Goal: Entertainment & Leisure: Consume media (video, audio)

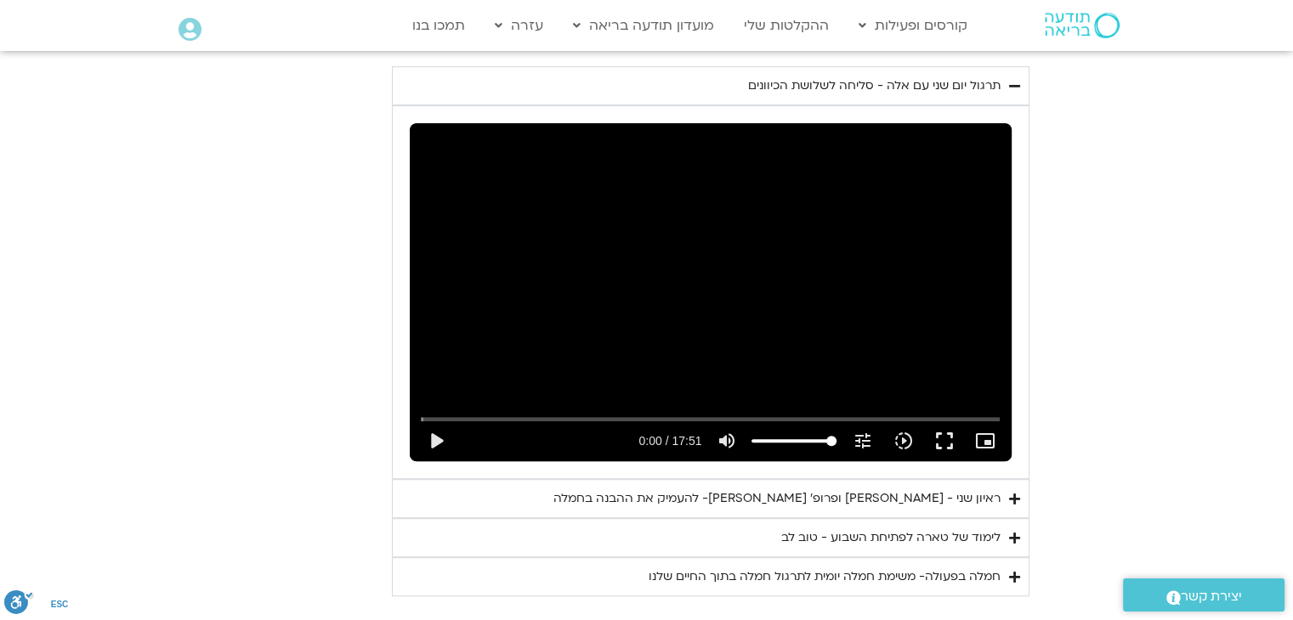
scroll to position [1029, 0]
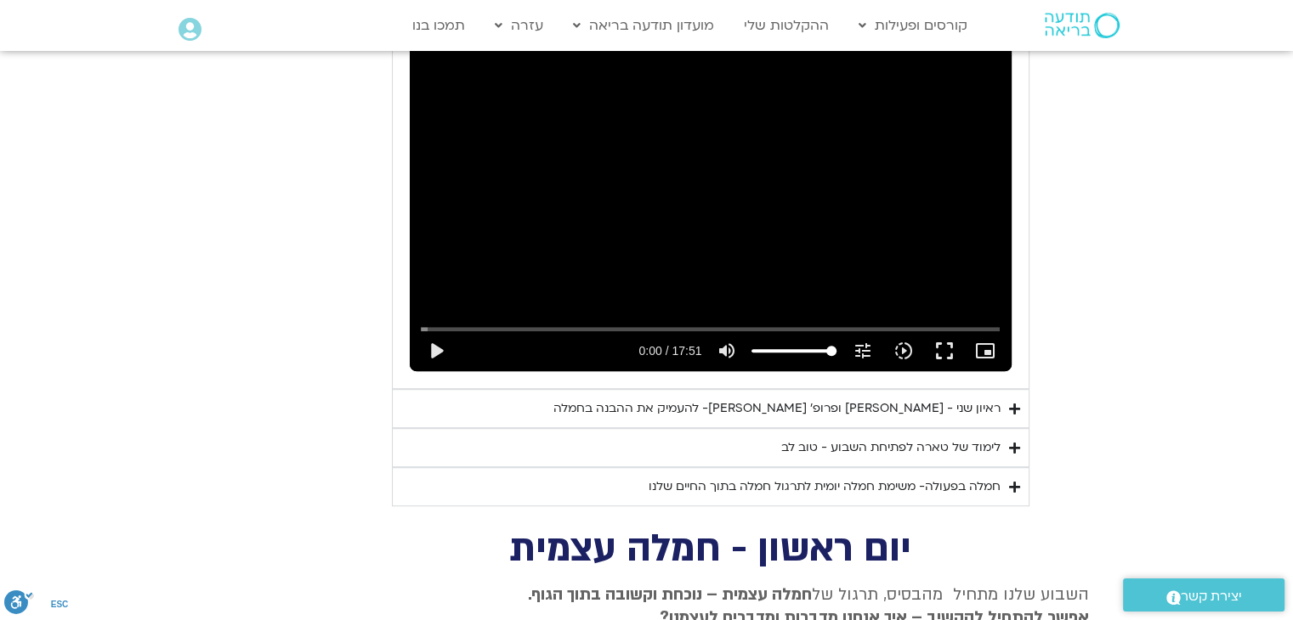
click at [937, 399] on div "ראיון שני - [PERSON_NAME] ופרופ׳ [PERSON_NAME]- להעמיק את ההבנה בחמלה" at bounding box center [776, 409] width 447 height 20
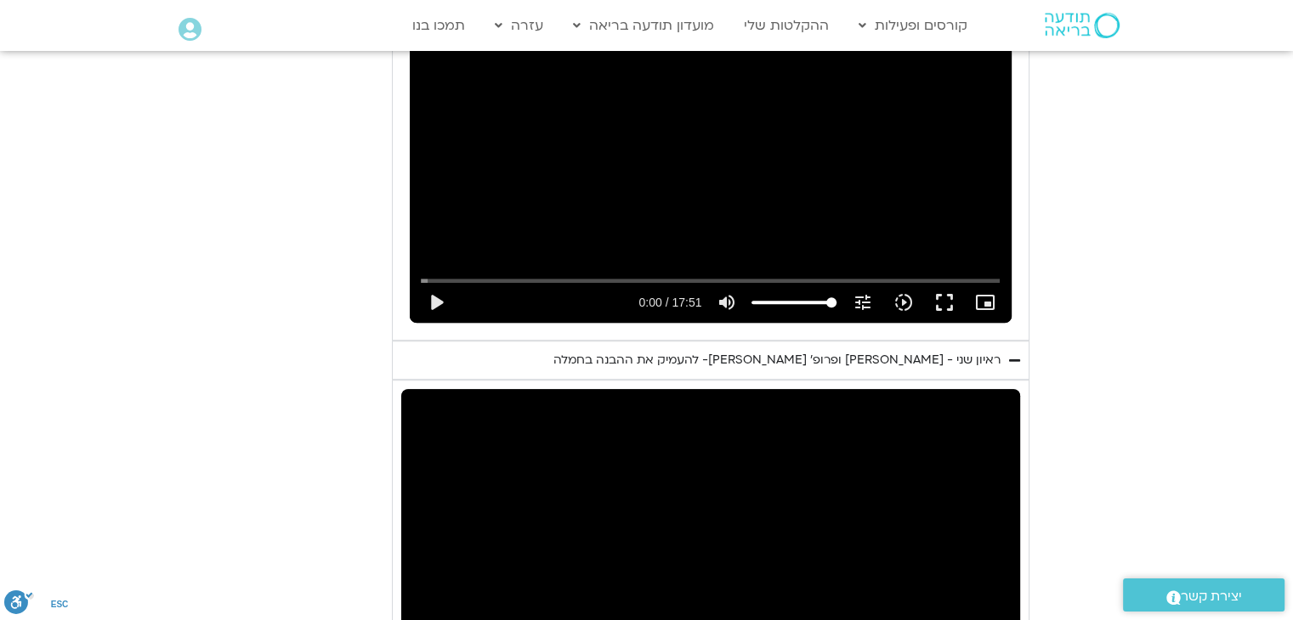
scroll to position [1369, 0]
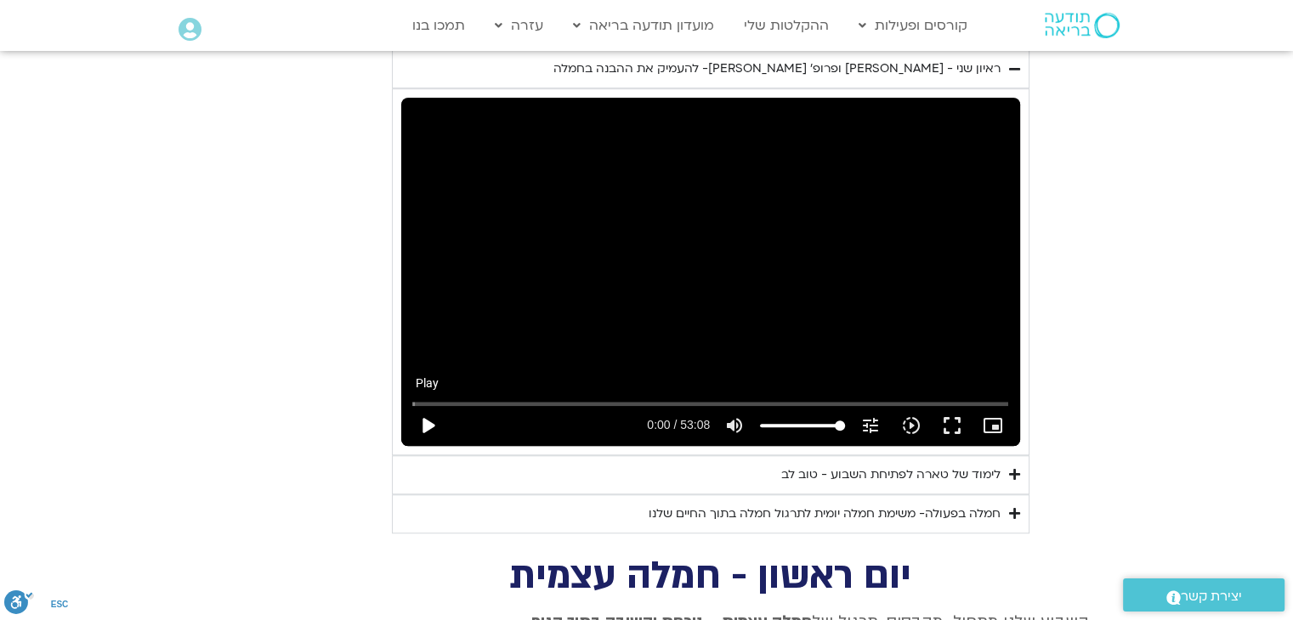
click at [433, 410] on button "play_arrow" at bounding box center [427, 425] width 41 height 41
click at [949, 405] on button "fullscreen" at bounding box center [952, 425] width 41 height 41
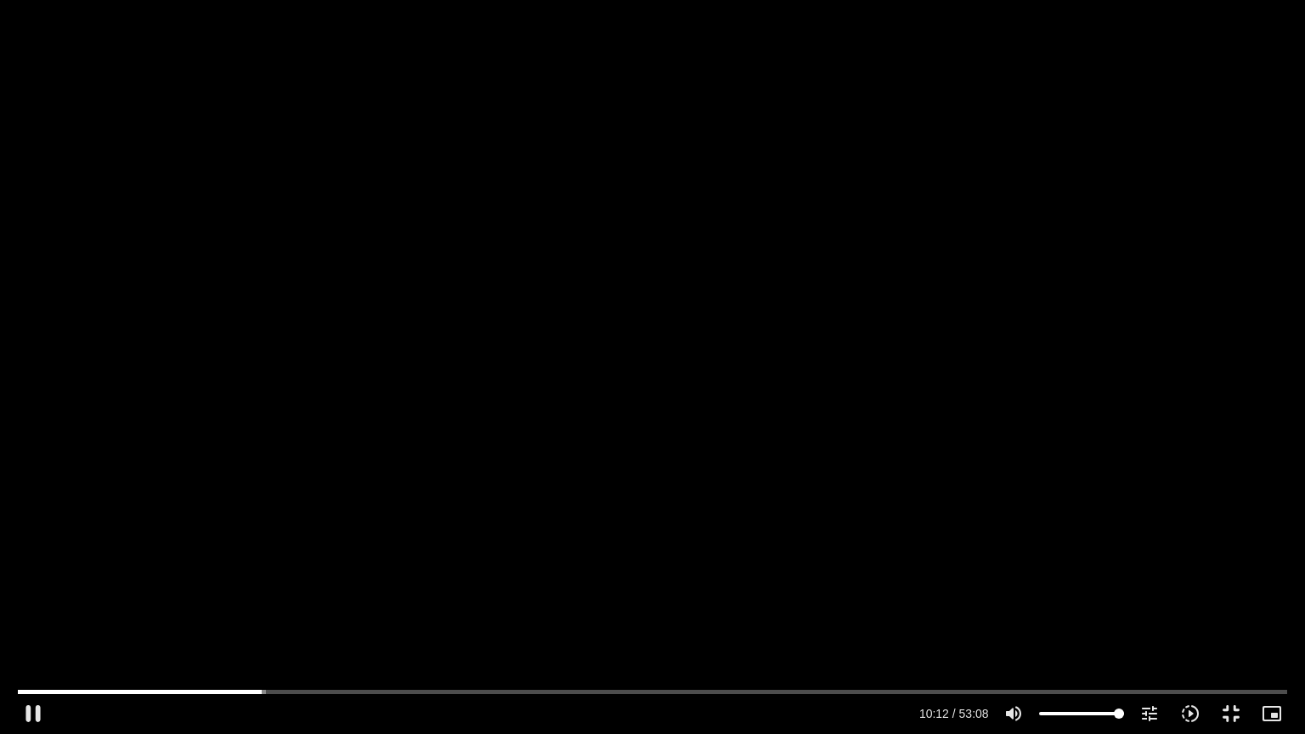
drag, startPoint x: 522, startPoint y: 312, endPoint x: 619, endPoint y: 368, distance: 112.0
click at [619, 368] on div "Skip Ad 52:02 pause 10:12 / 53:08 volume_up Mute tune Resolution Auto 720p slow…" at bounding box center [652, 367] width 1305 height 734
click at [33, 711] on button "play_arrow" at bounding box center [33, 714] width 41 height 41
click at [439, 690] on input "Seek" at bounding box center [652, 692] width 1269 height 10
click at [435, 690] on input "Seek" at bounding box center [652, 692] width 1269 height 10
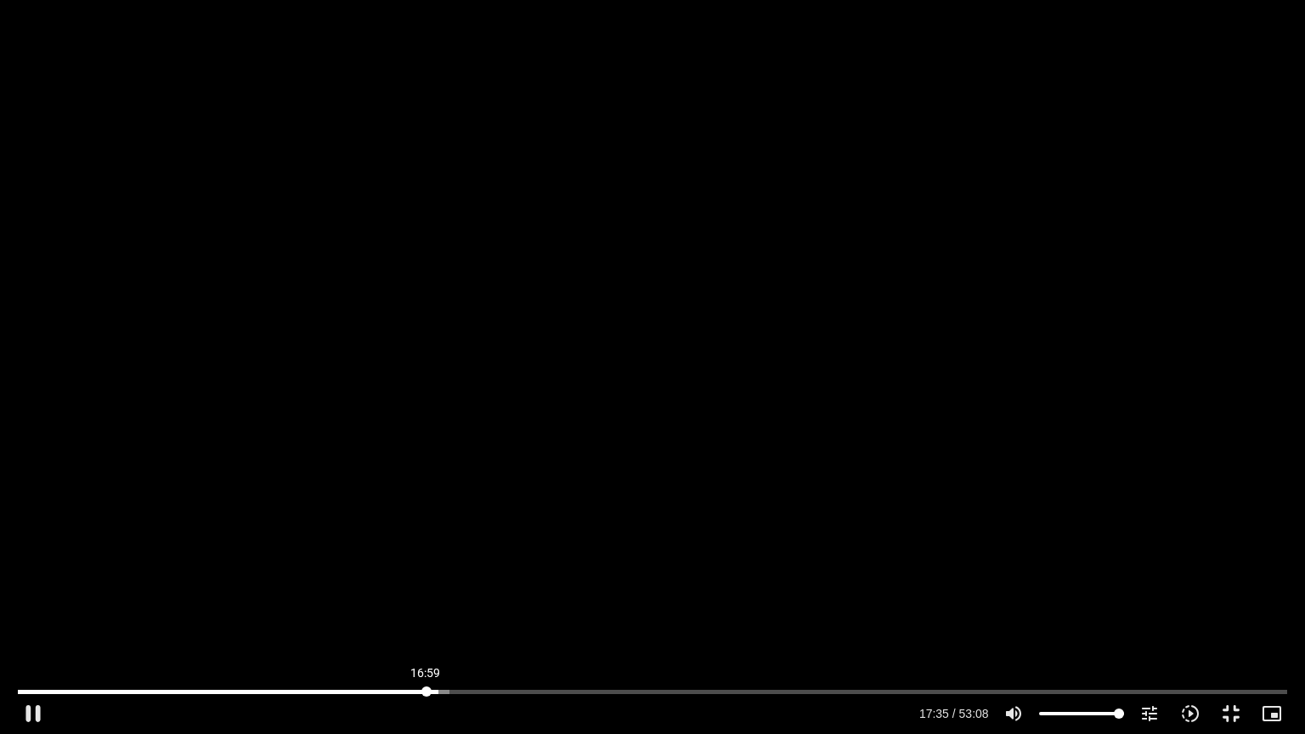
click at [426, 694] on input "Seek" at bounding box center [652, 692] width 1269 height 10
click at [34, 711] on button "pause" at bounding box center [33, 714] width 41 height 41
click at [34, 711] on button "play_arrow" at bounding box center [33, 714] width 41 height 41
click at [31, 714] on button "pause" at bounding box center [33, 714] width 41 height 41
click at [37, 717] on button "play_arrow" at bounding box center [33, 714] width 41 height 41
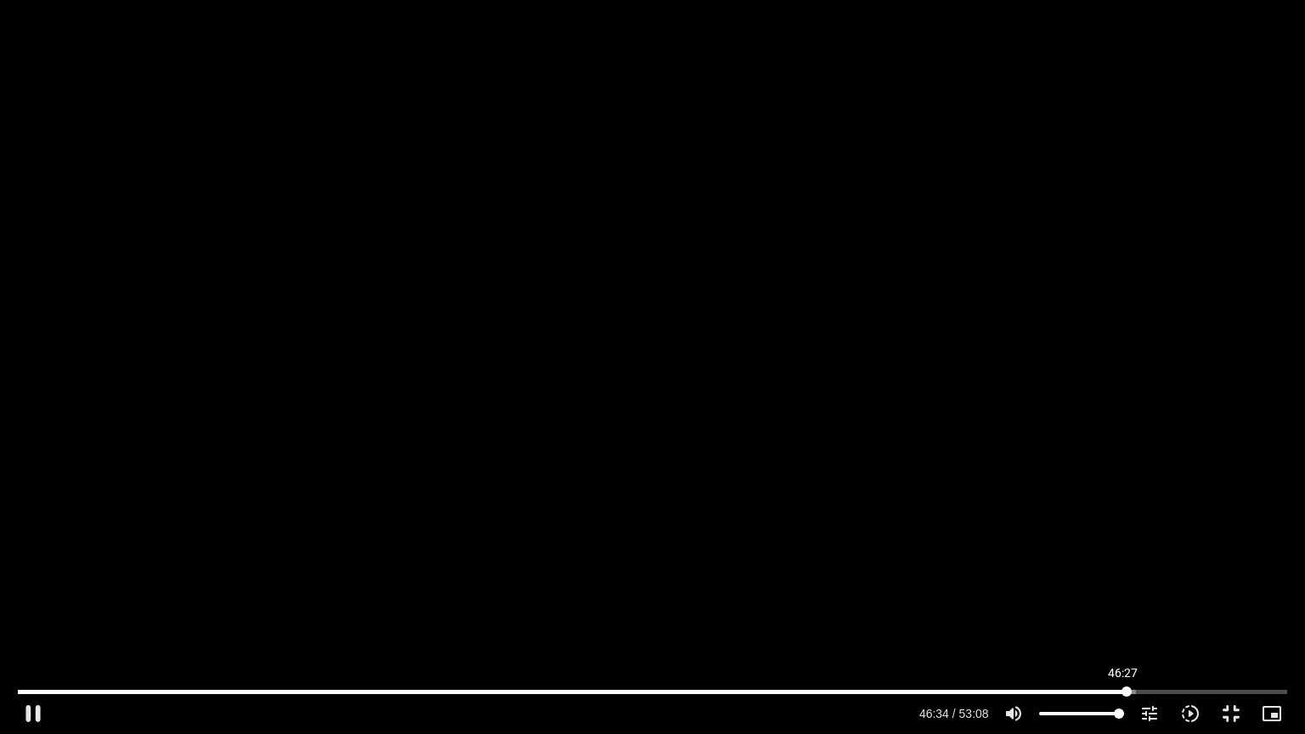
click at [1124, 694] on input "Seek" at bounding box center [652, 692] width 1269 height 10
click at [1119, 692] on input "Seek" at bounding box center [652, 692] width 1269 height 10
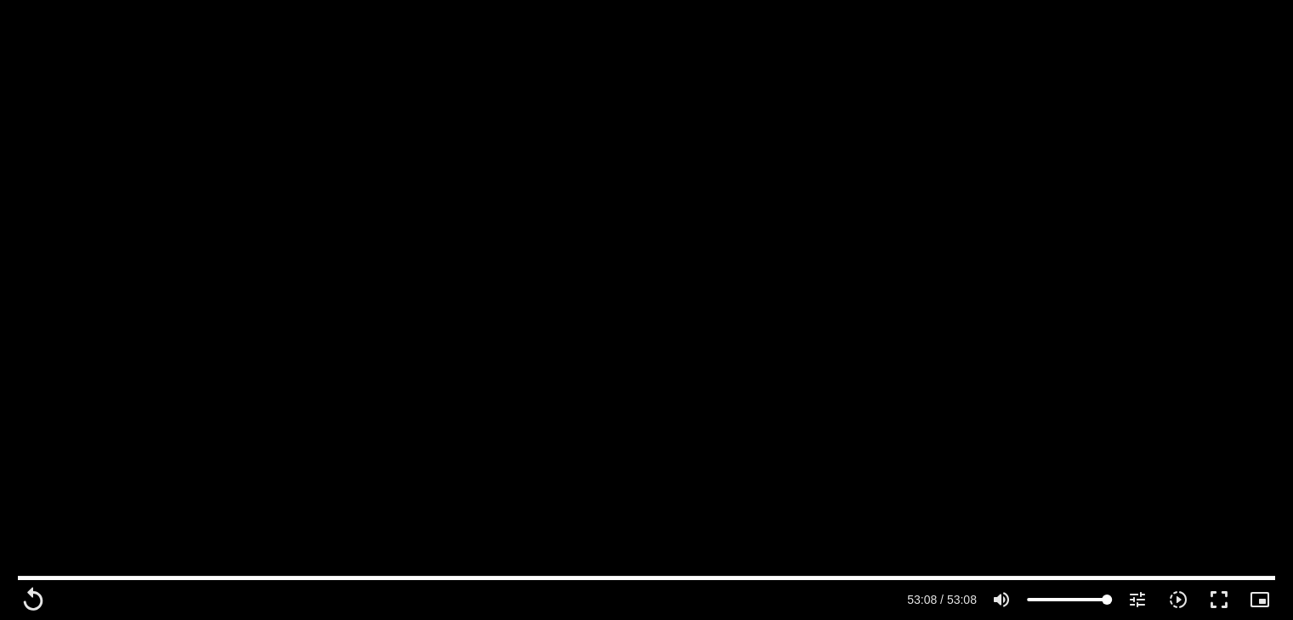
type input "3188.366667"
